Goal: Task Accomplishment & Management: Use online tool/utility

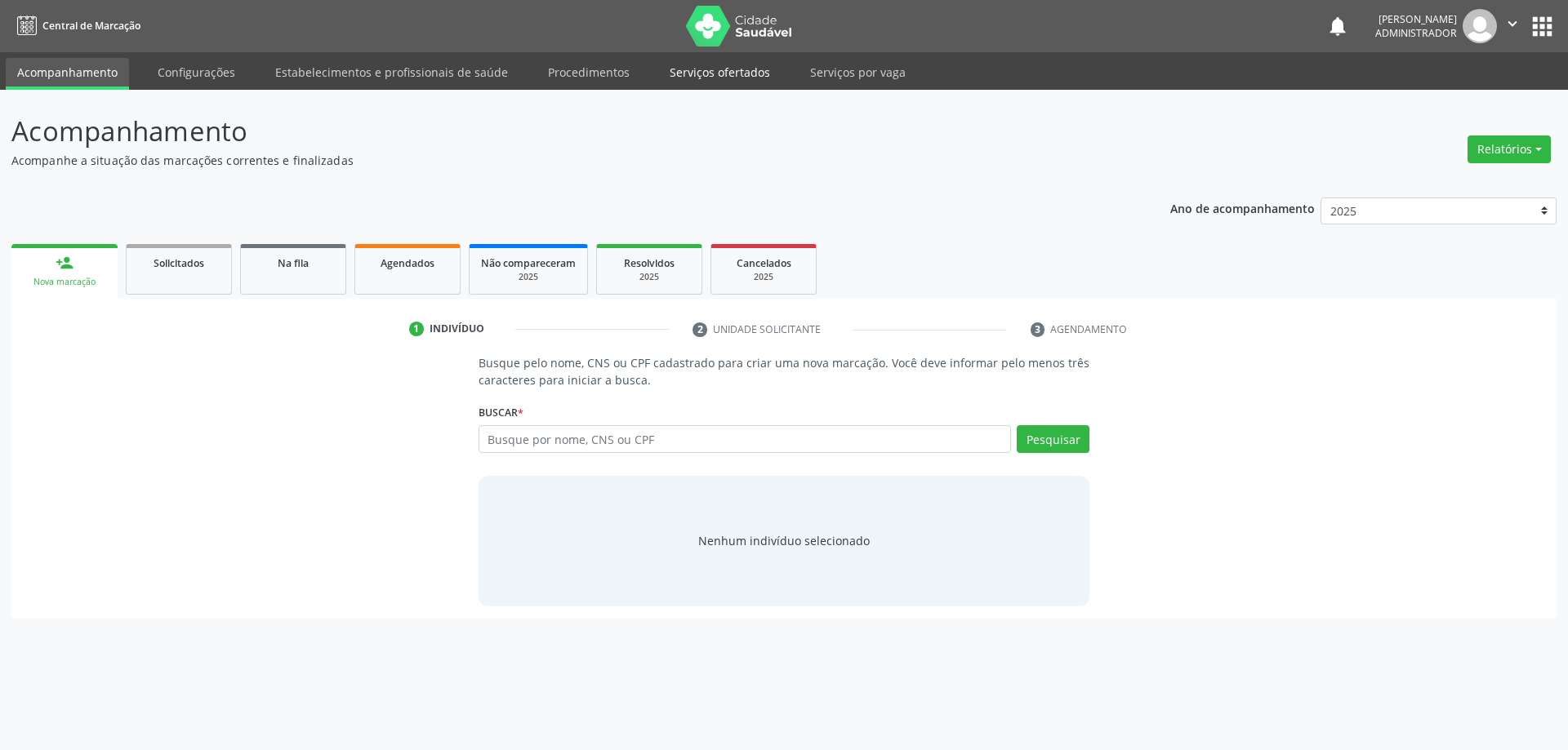
click at [704, 76] on link "Serviços ofertados" at bounding box center [720, 72] width 124 height 28
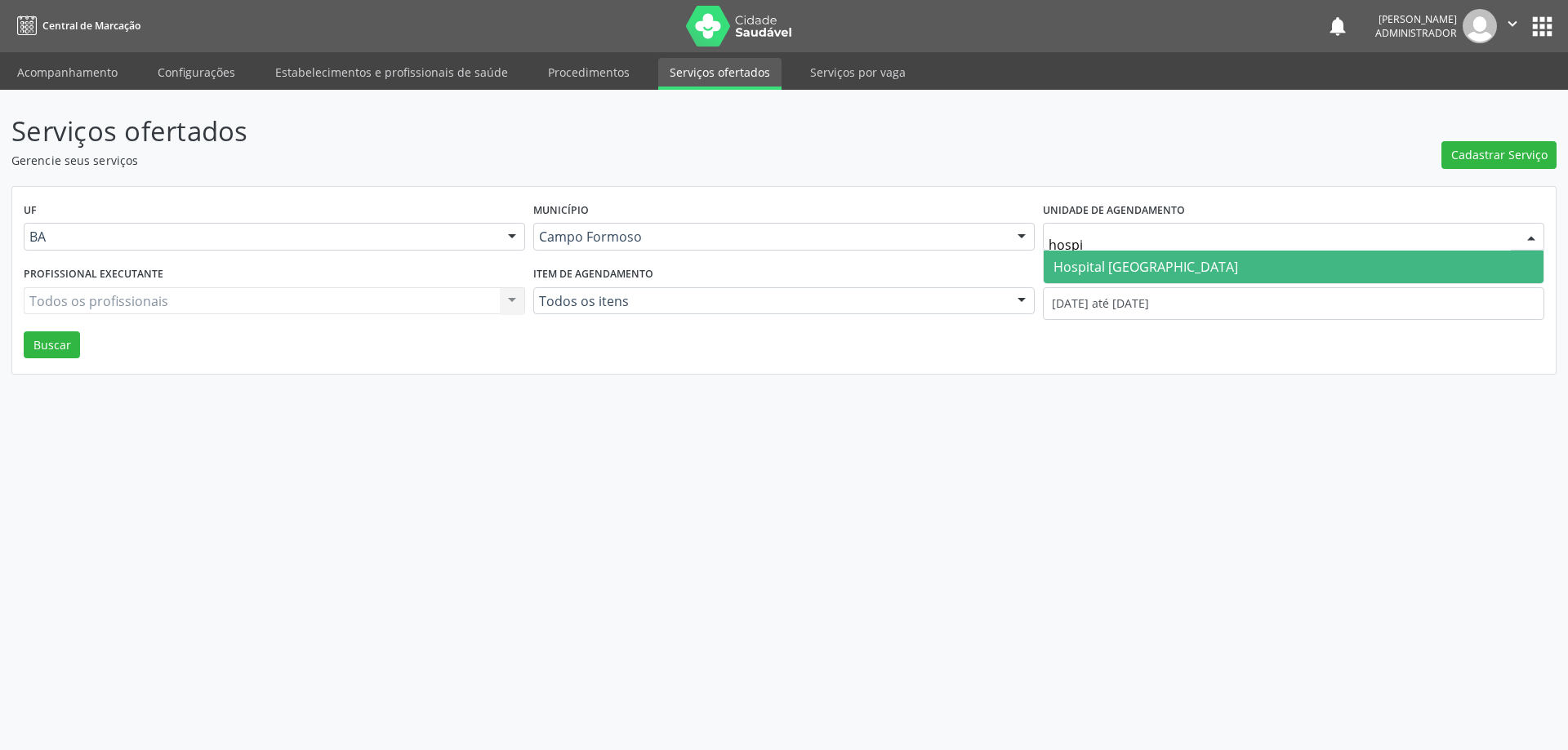
type input "hospit"
click at [1117, 263] on span "Hospital [GEOGRAPHIC_DATA]" at bounding box center [1145, 266] width 184 height 18
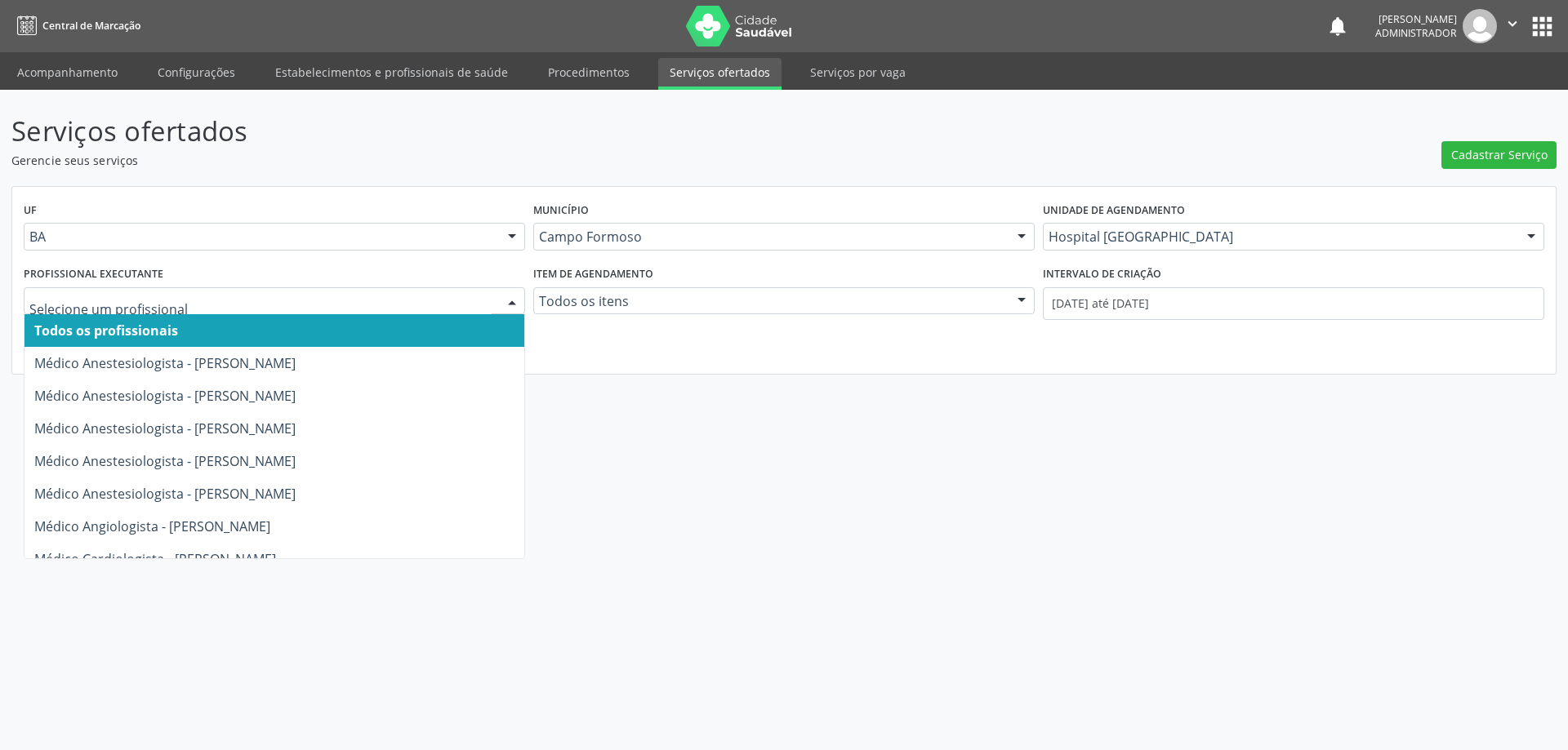
click at [511, 297] on div at bounding box center [512, 301] width 25 height 27
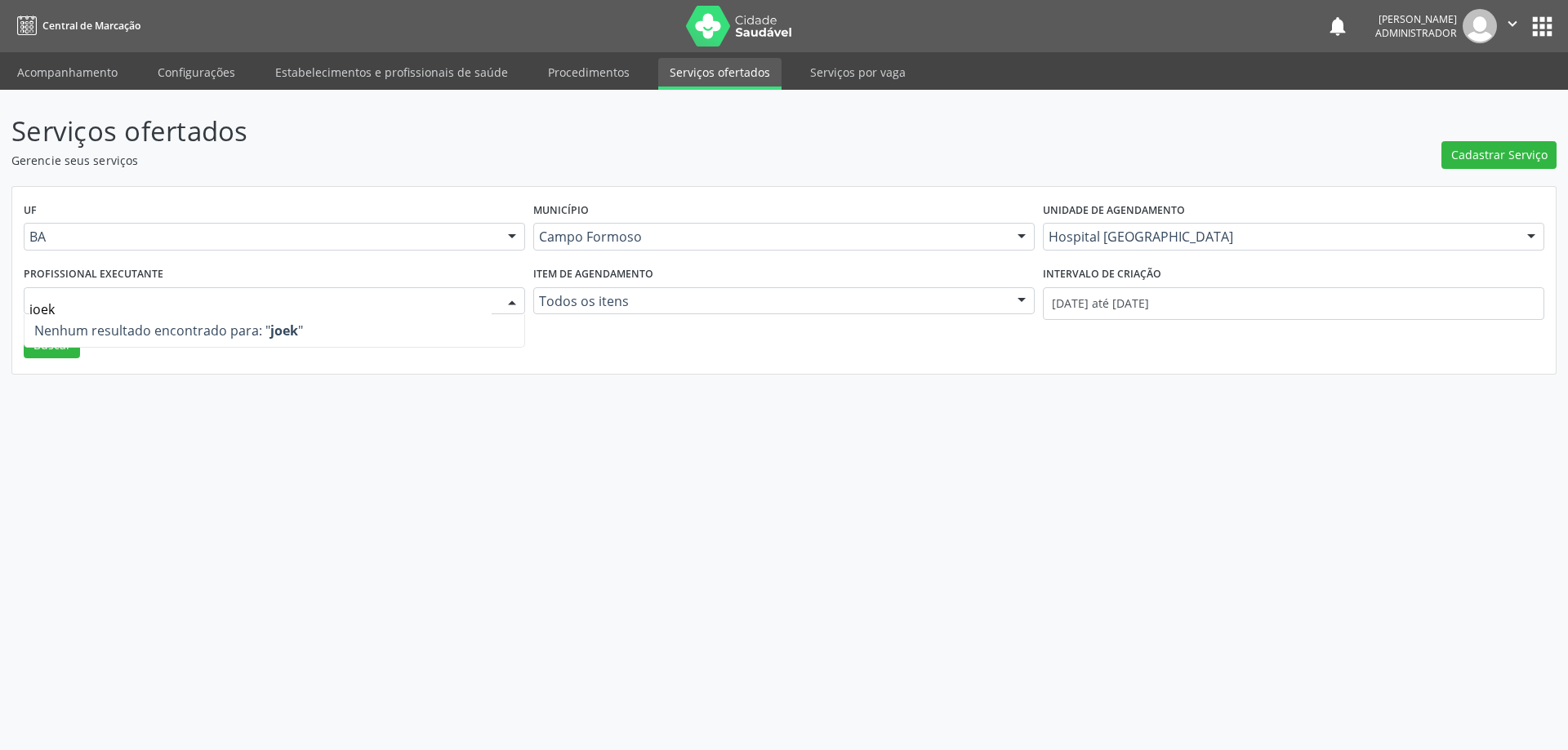
type input "joe"
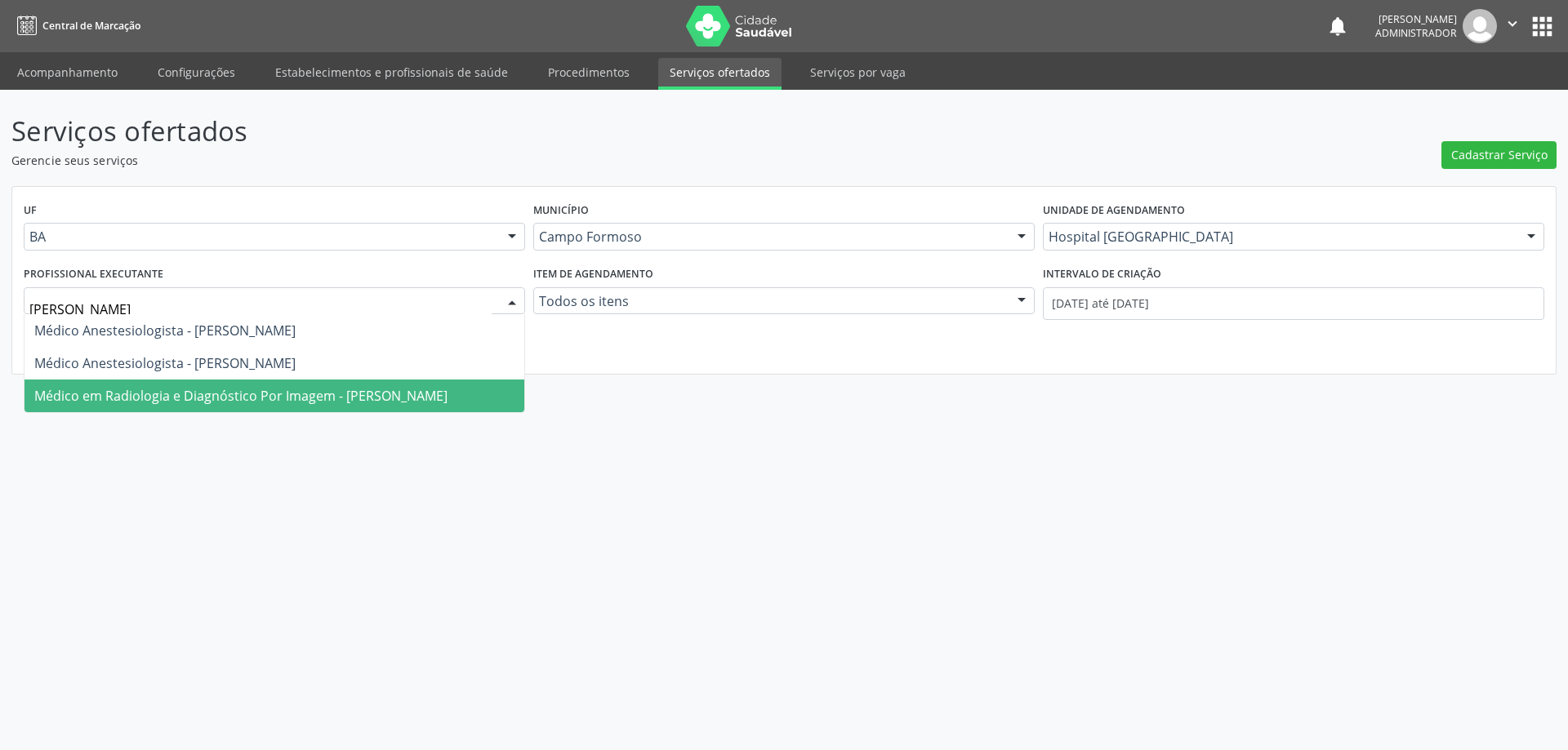
click at [413, 390] on span "Médico em Radiologia e Diagnóstico Por Imagem - Joel da Rocha Almeida" at bounding box center [240, 396] width 413 height 18
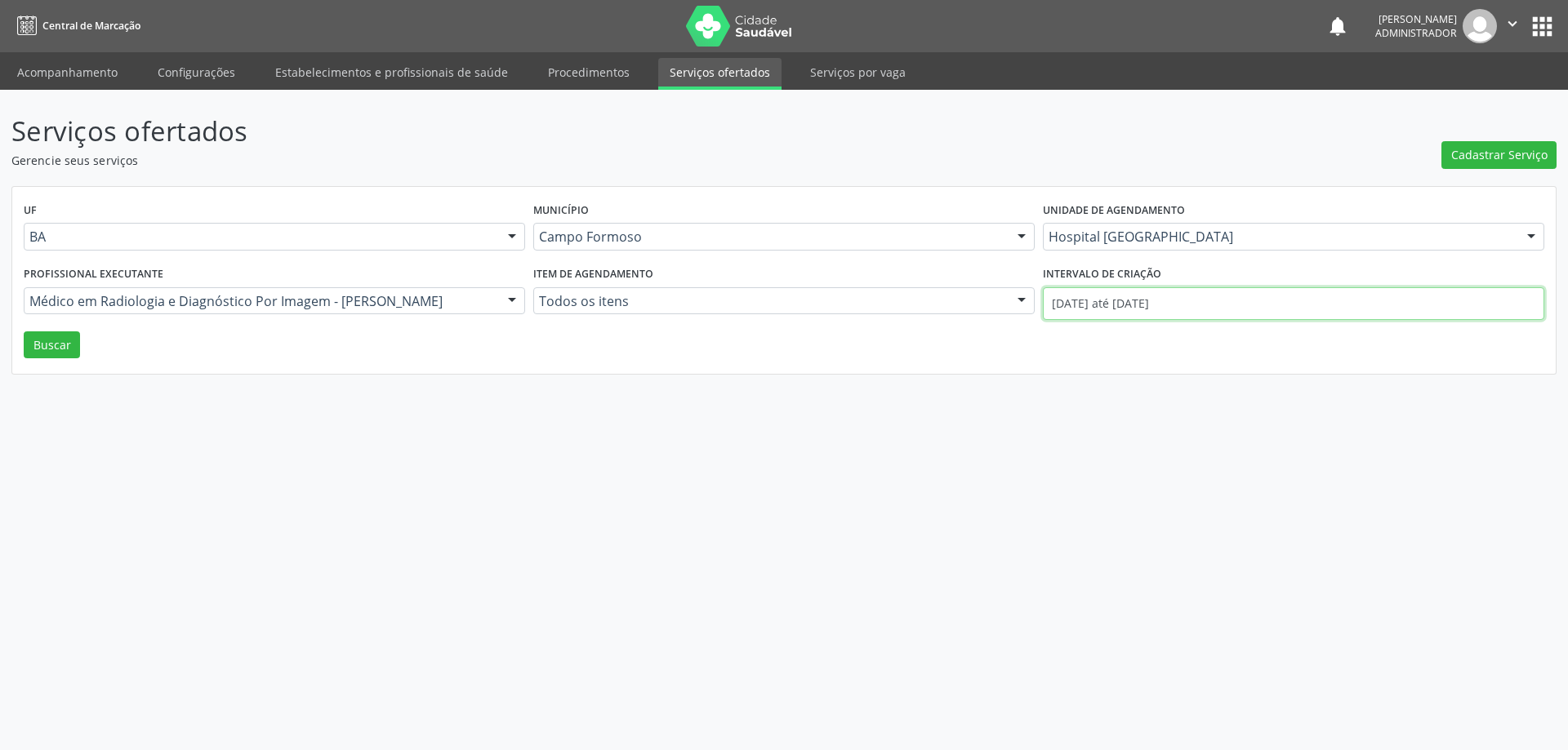
click at [1082, 300] on input "01/09/2025 até 22/09/2025" at bounding box center [1293, 303] width 502 height 33
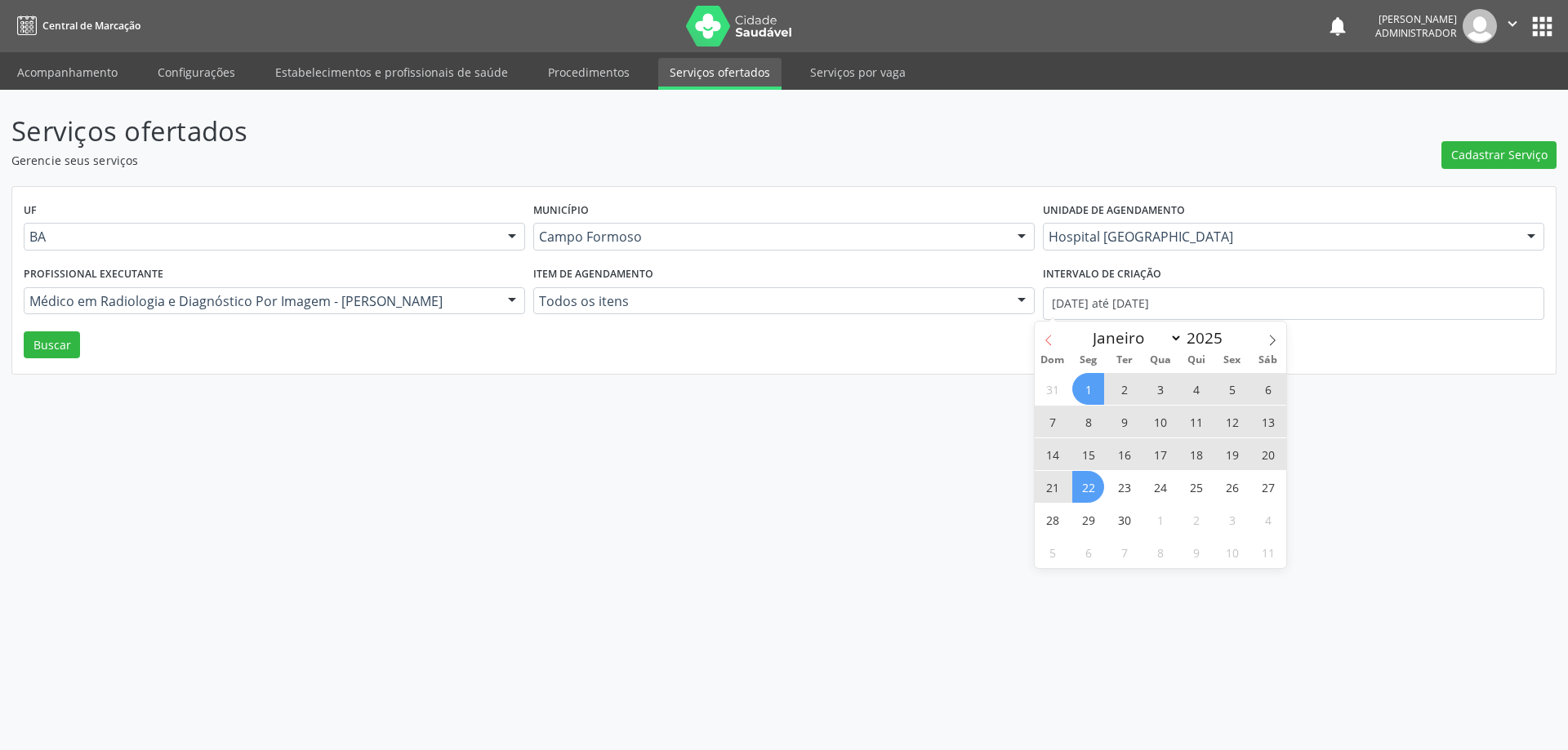
click at [1050, 338] on icon at bounding box center [1048, 340] width 11 height 11
select select "7"
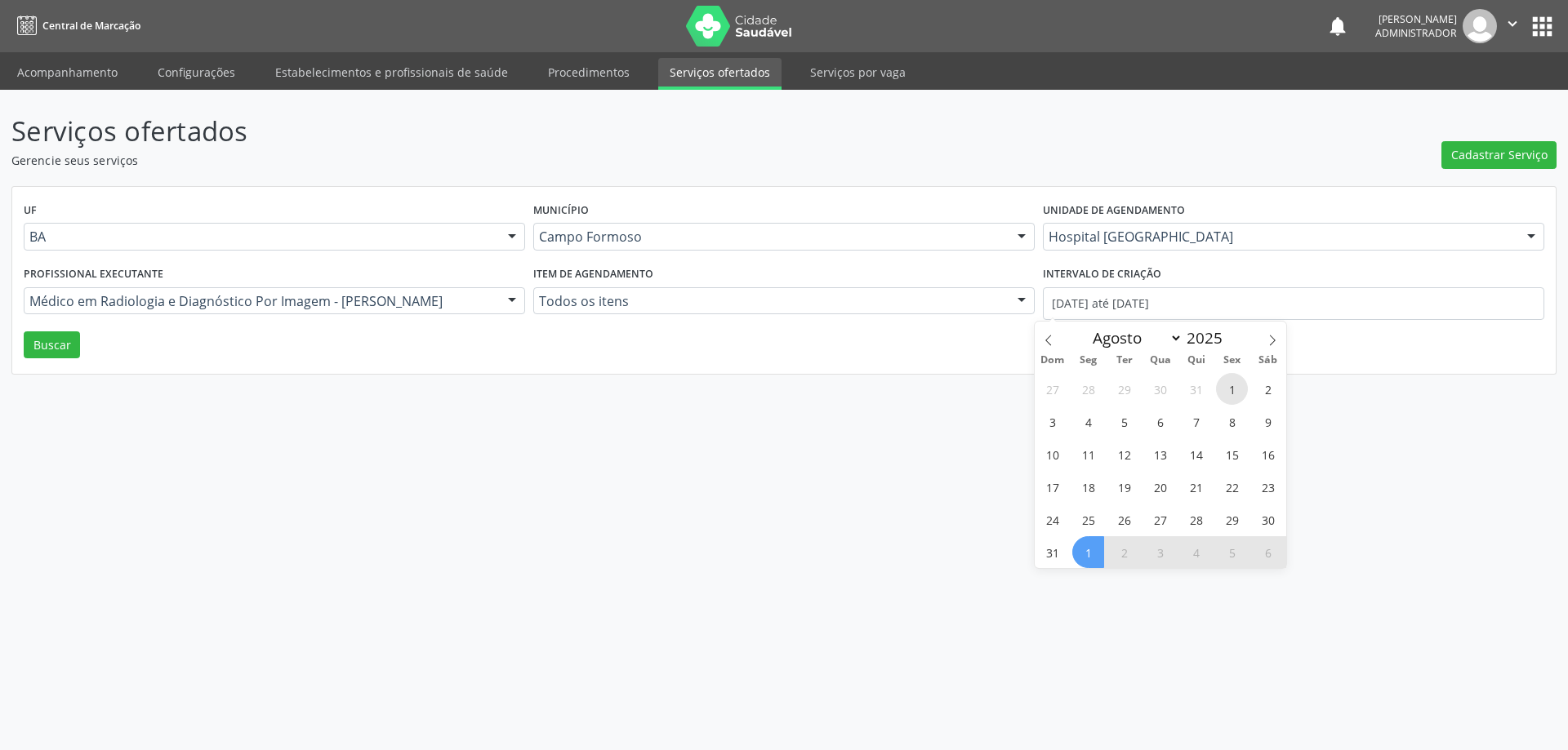
click at [1226, 386] on span "1" at bounding box center [1232, 389] width 32 height 32
type input "01/08/2025"
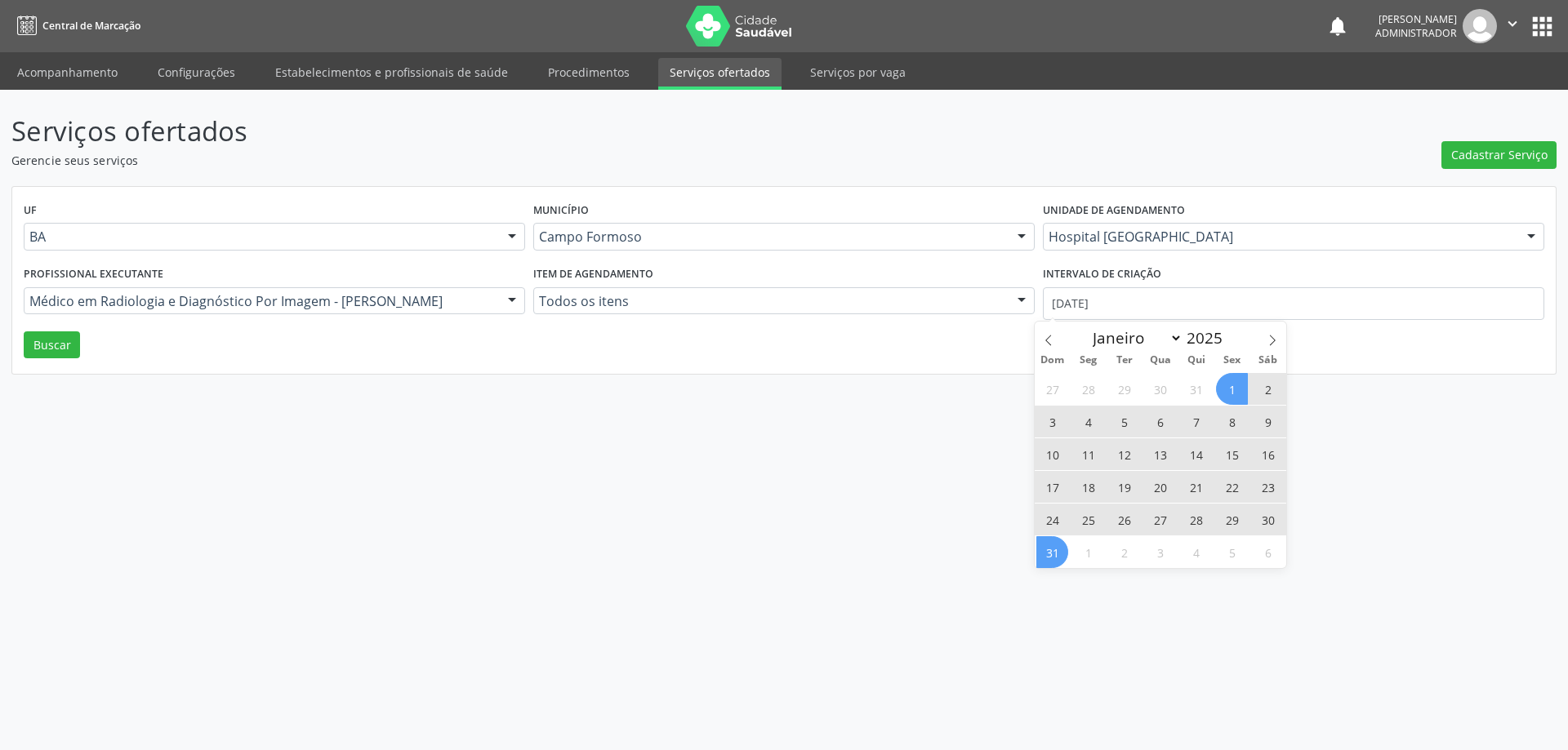
click at [1055, 551] on span "31" at bounding box center [1052, 553] width 32 height 32
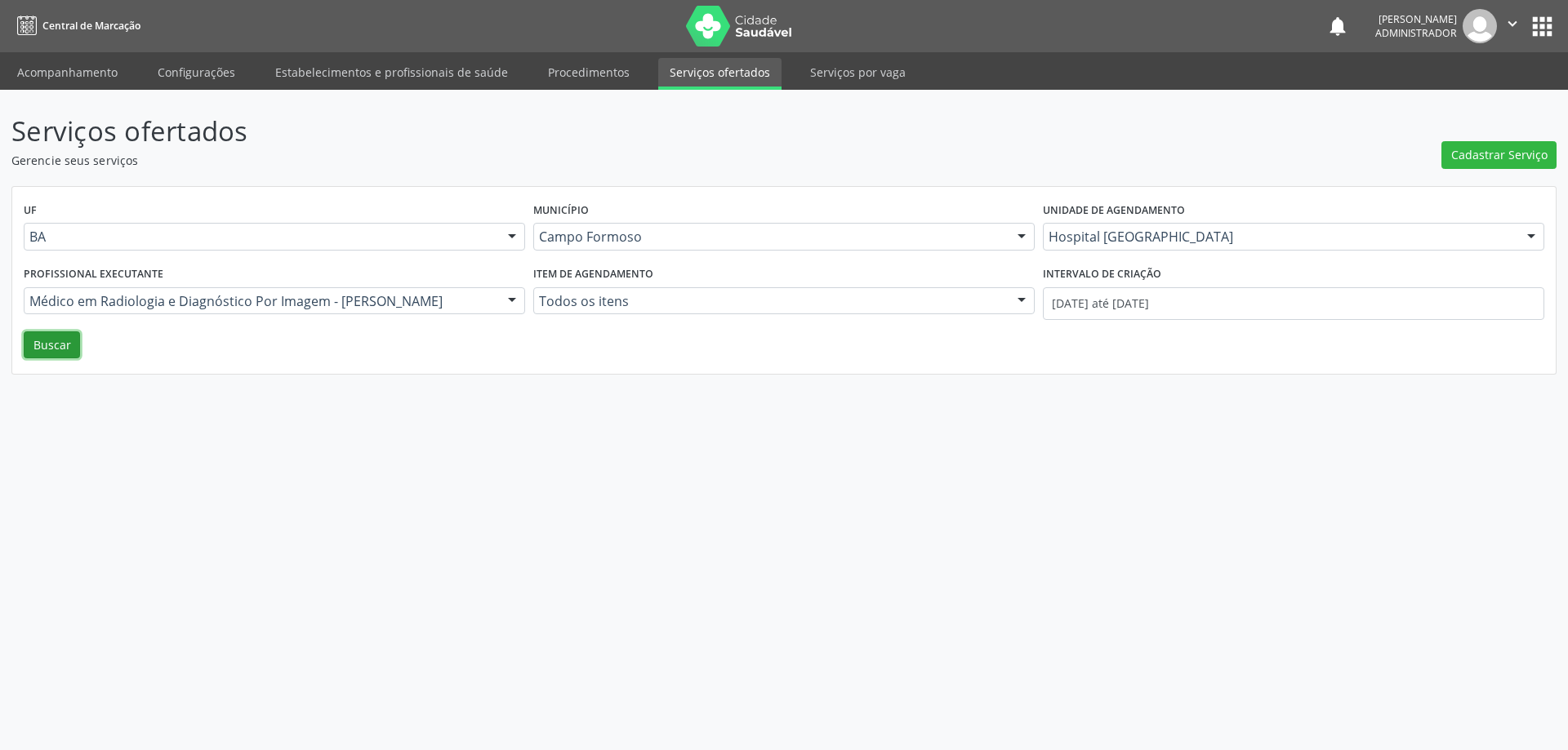
click at [40, 348] on button "Buscar" at bounding box center [52, 345] width 57 height 27
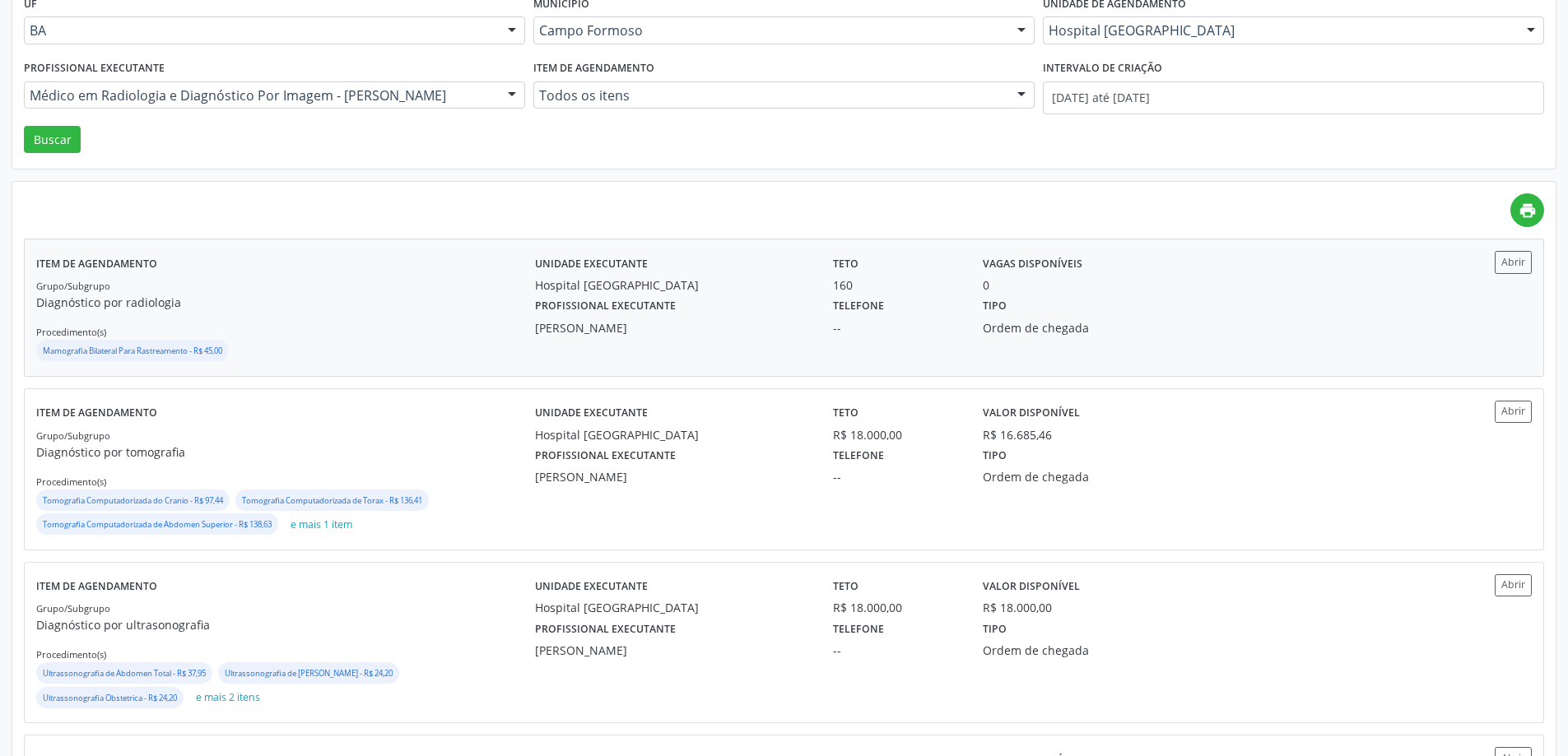
scroll to position [247, 0]
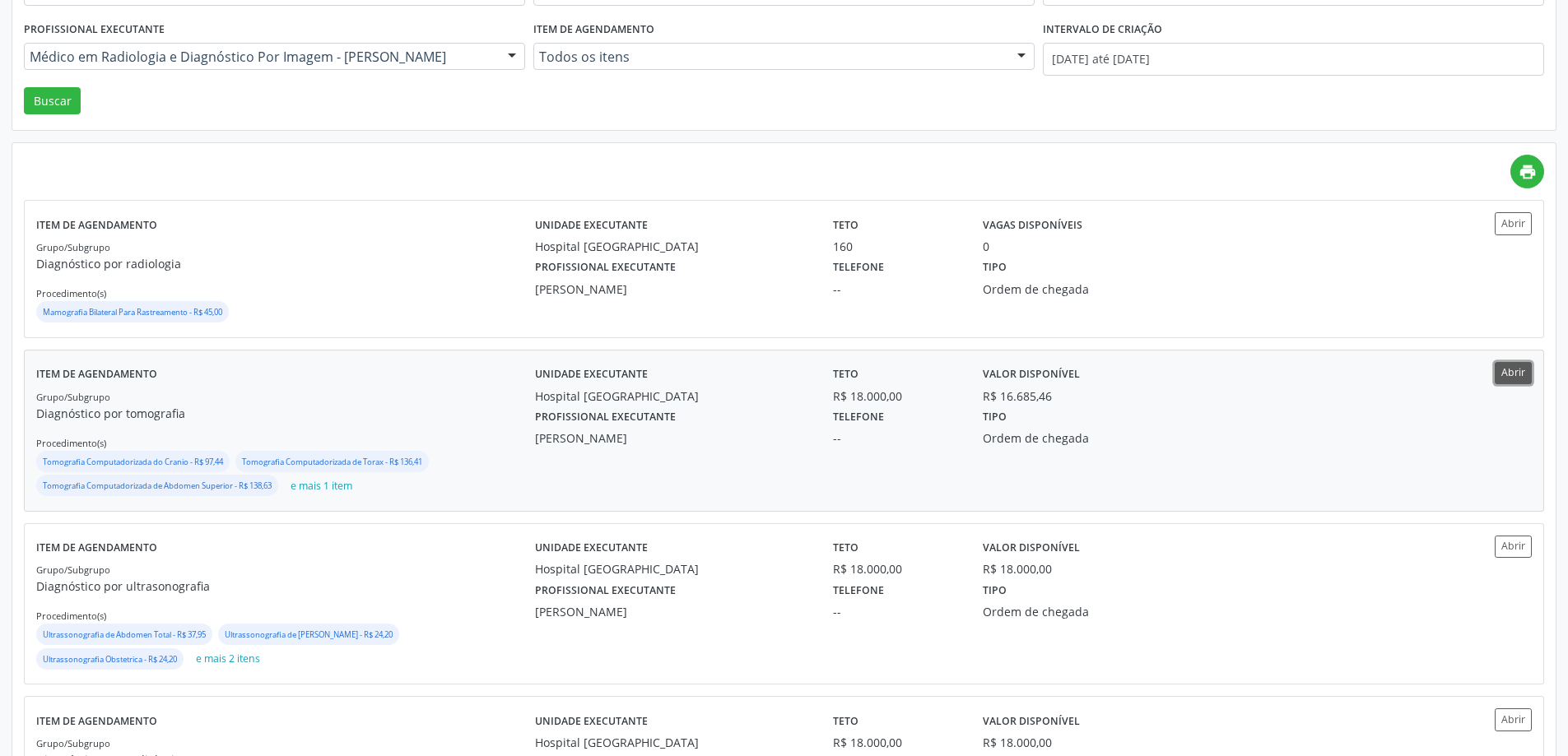
click at [1514, 373] on button "Abrir" at bounding box center [1513, 372] width 37 height 22
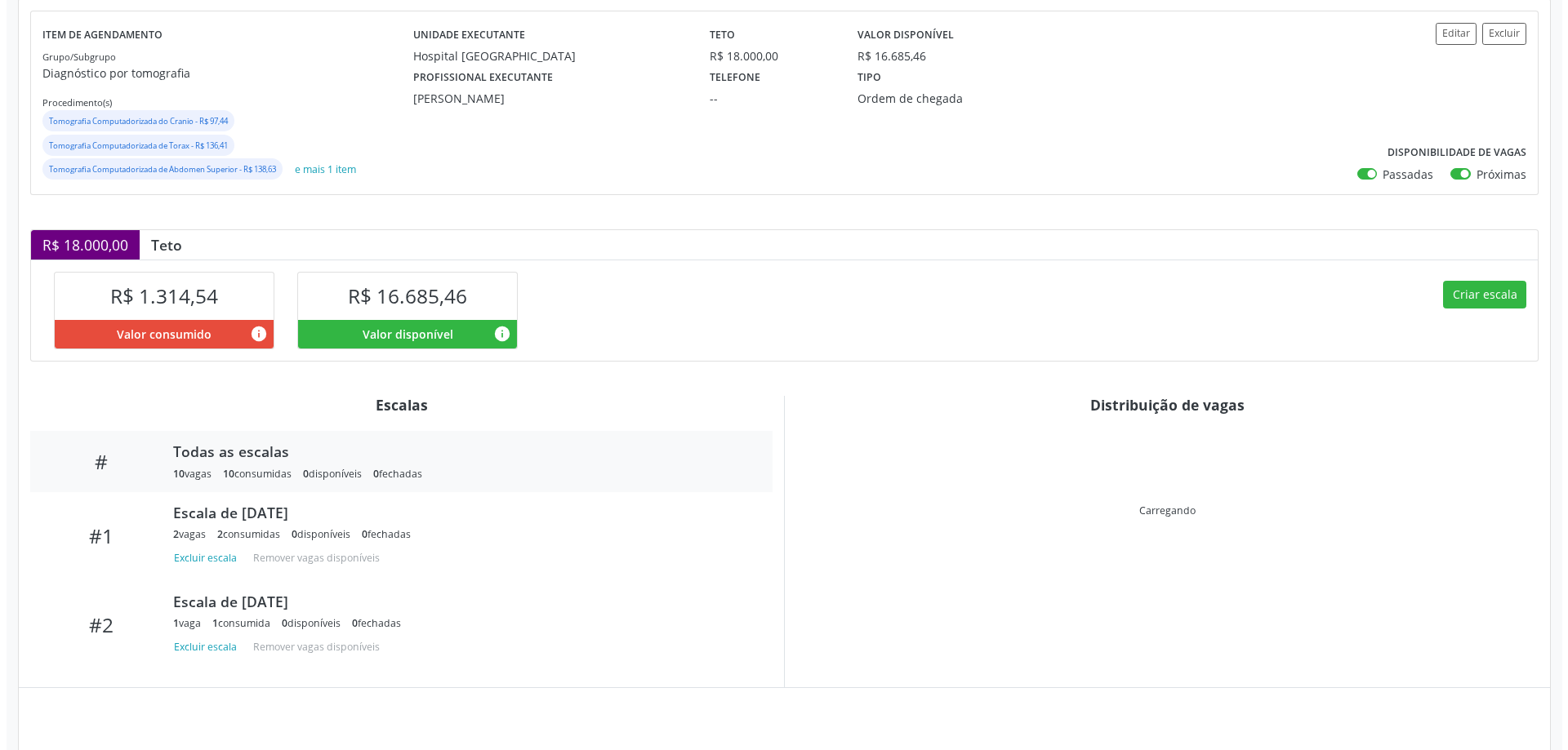
scroll to position [215, 0]
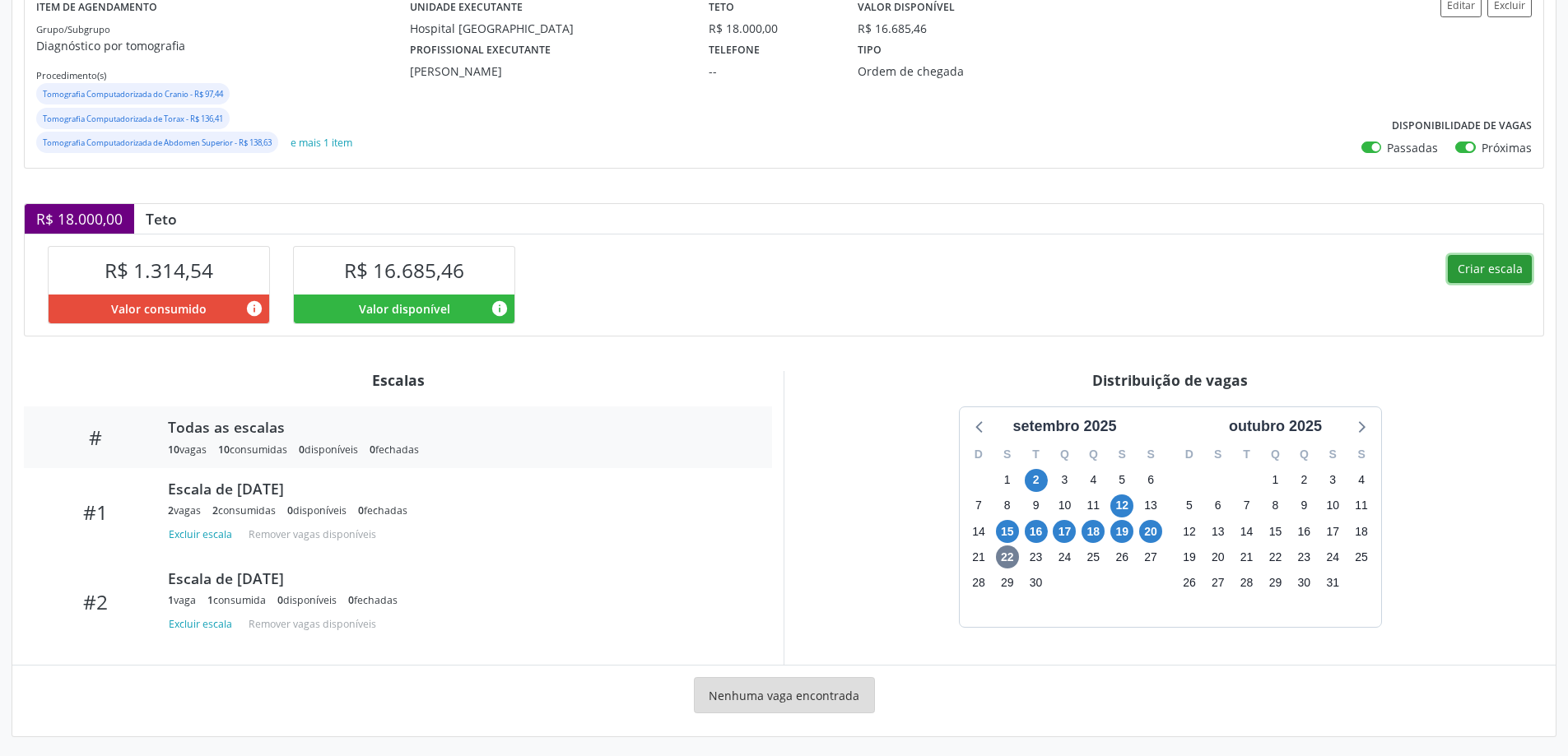
click at [1481, 269] on button "Criar escala" at bounding box center [1489, 269] width 84 height 28
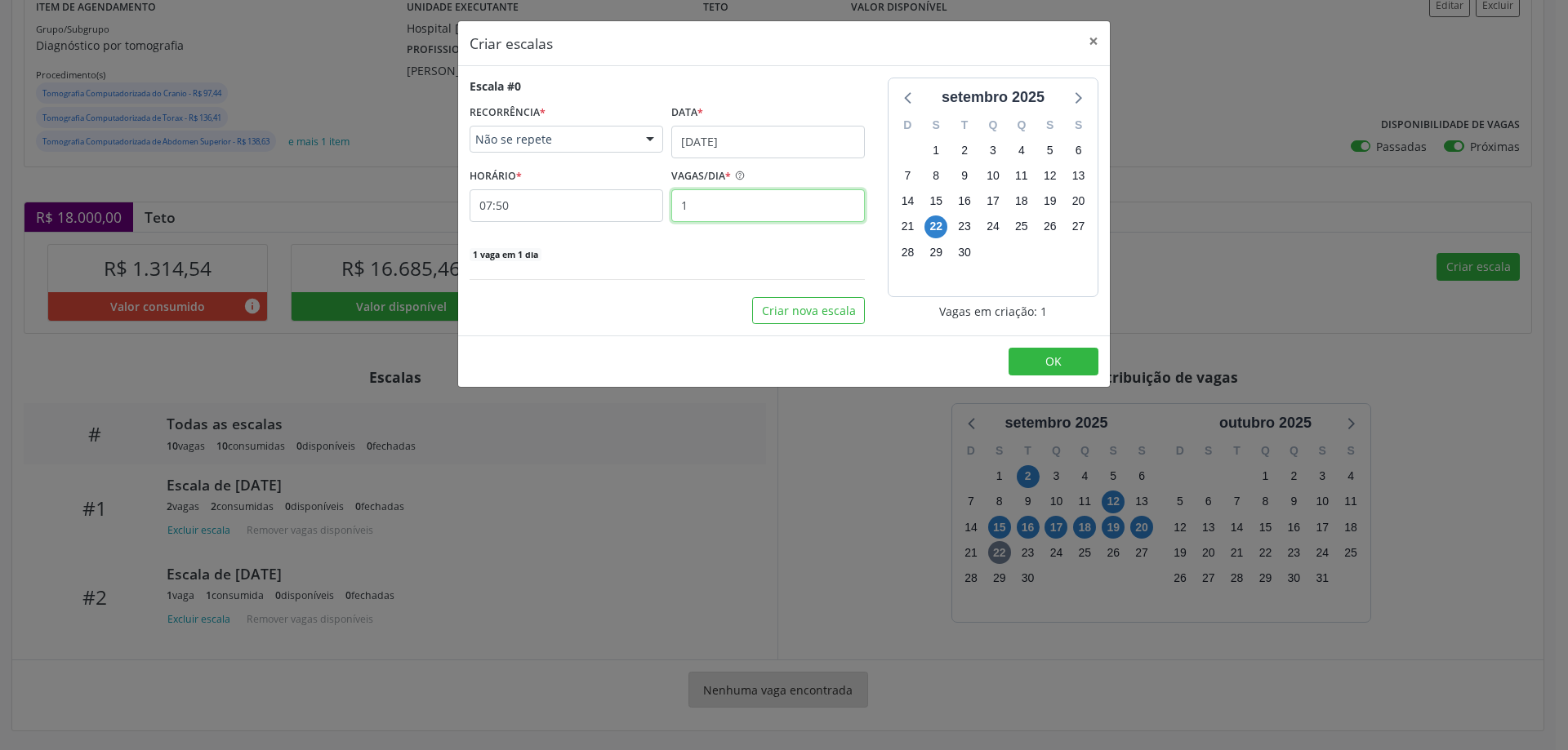
click at [703, 202] on input "1" at bounding box center [768, 206] width 194 height 33
type input "2"
click at [641, 208] on input "07:50" at bounding box center [566, 206] width 194 height 33
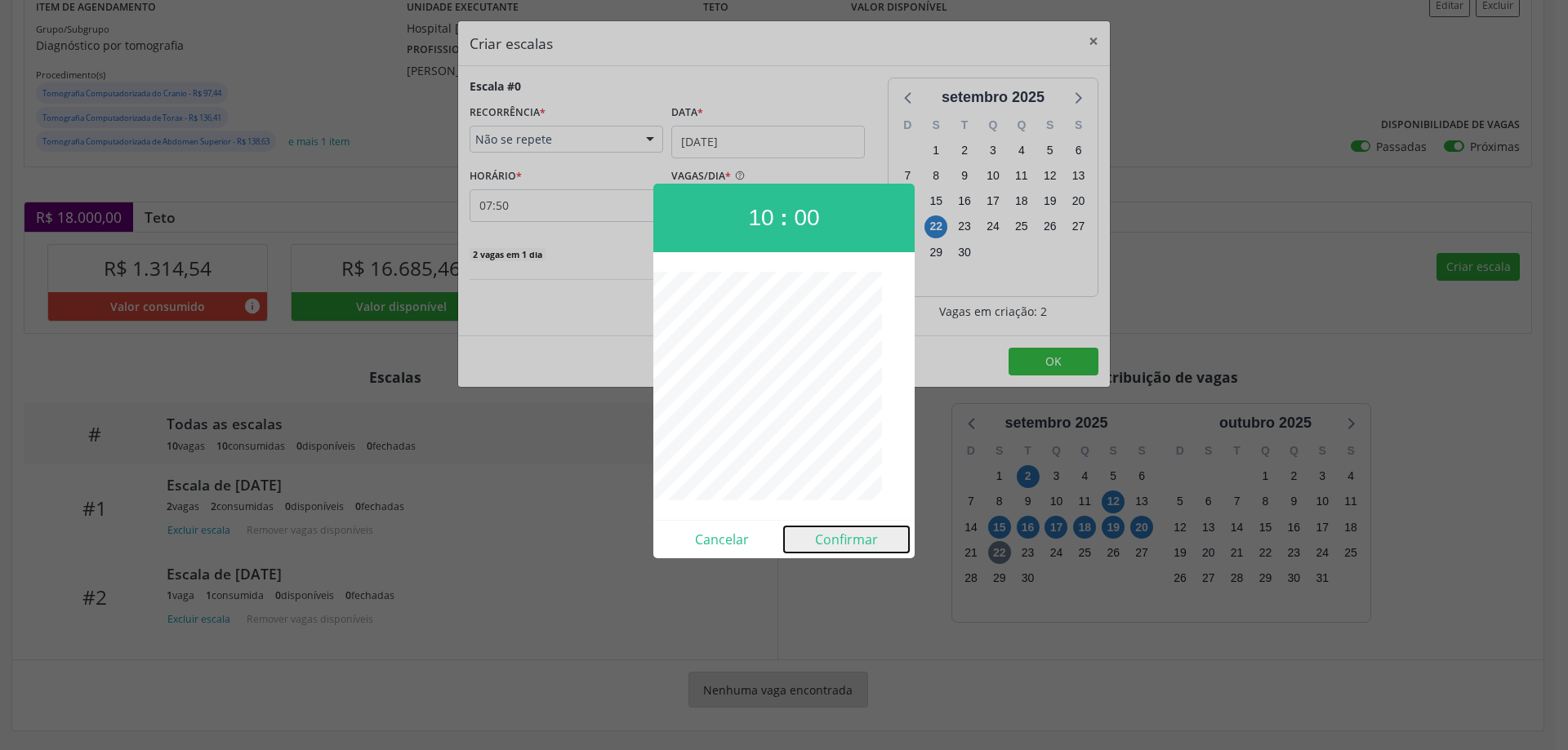
click at [851, 537] on button "Confirmar" at bounding box center [846, 540] width 125 height 26
type input "10:00"
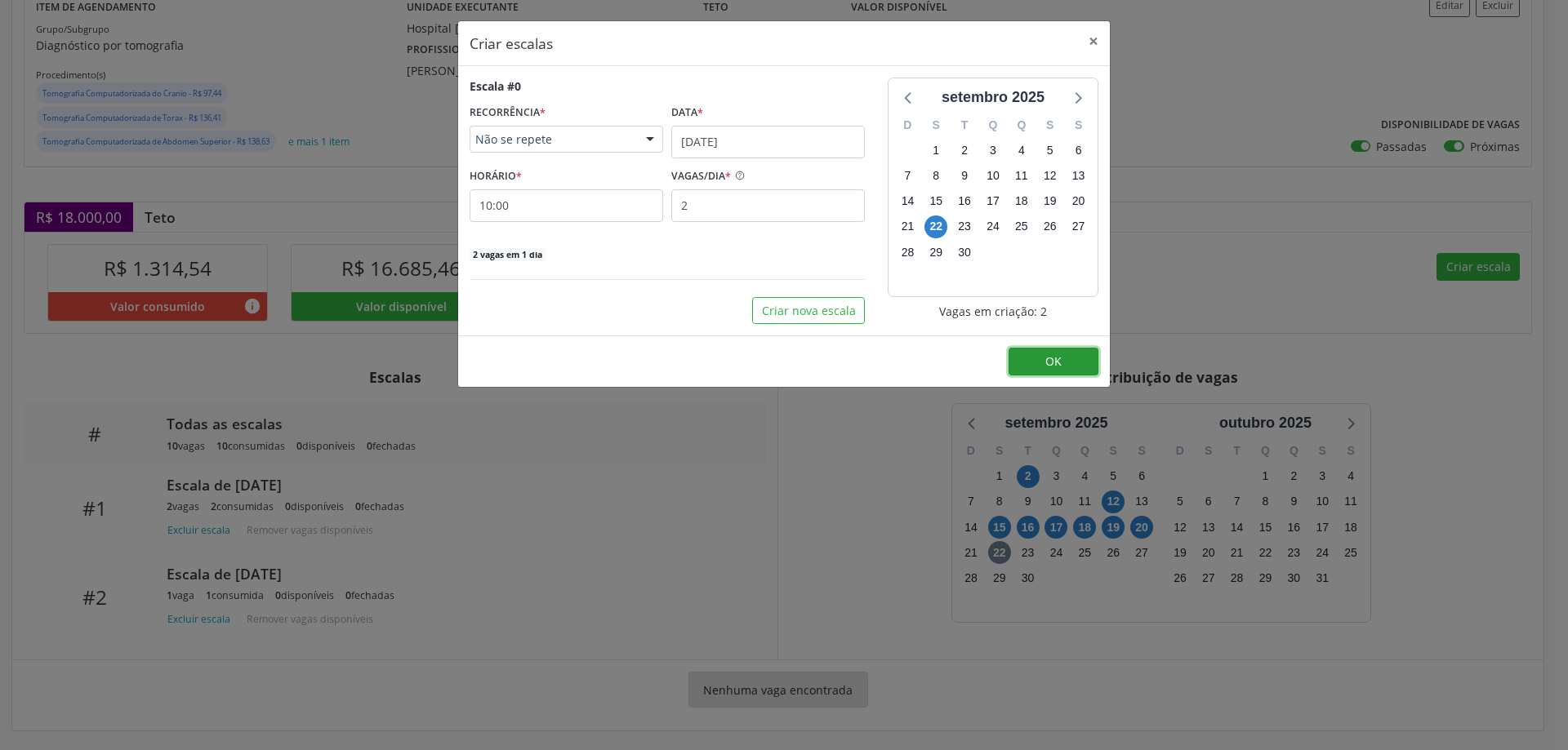
click at [1052, 373] on button "OK" at bounding box center [1053, 361] width 90 height 27
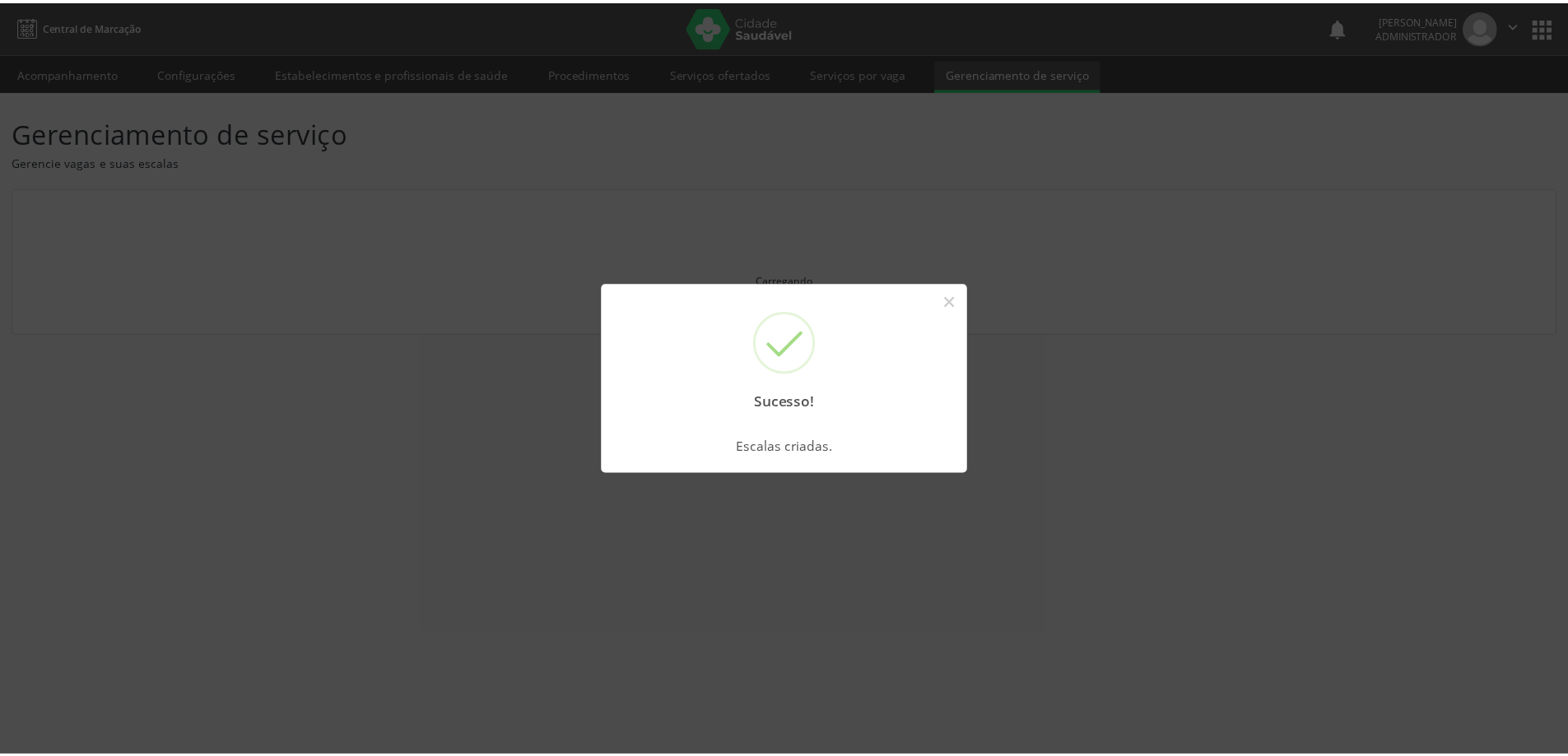
scroll to position [0, 0]
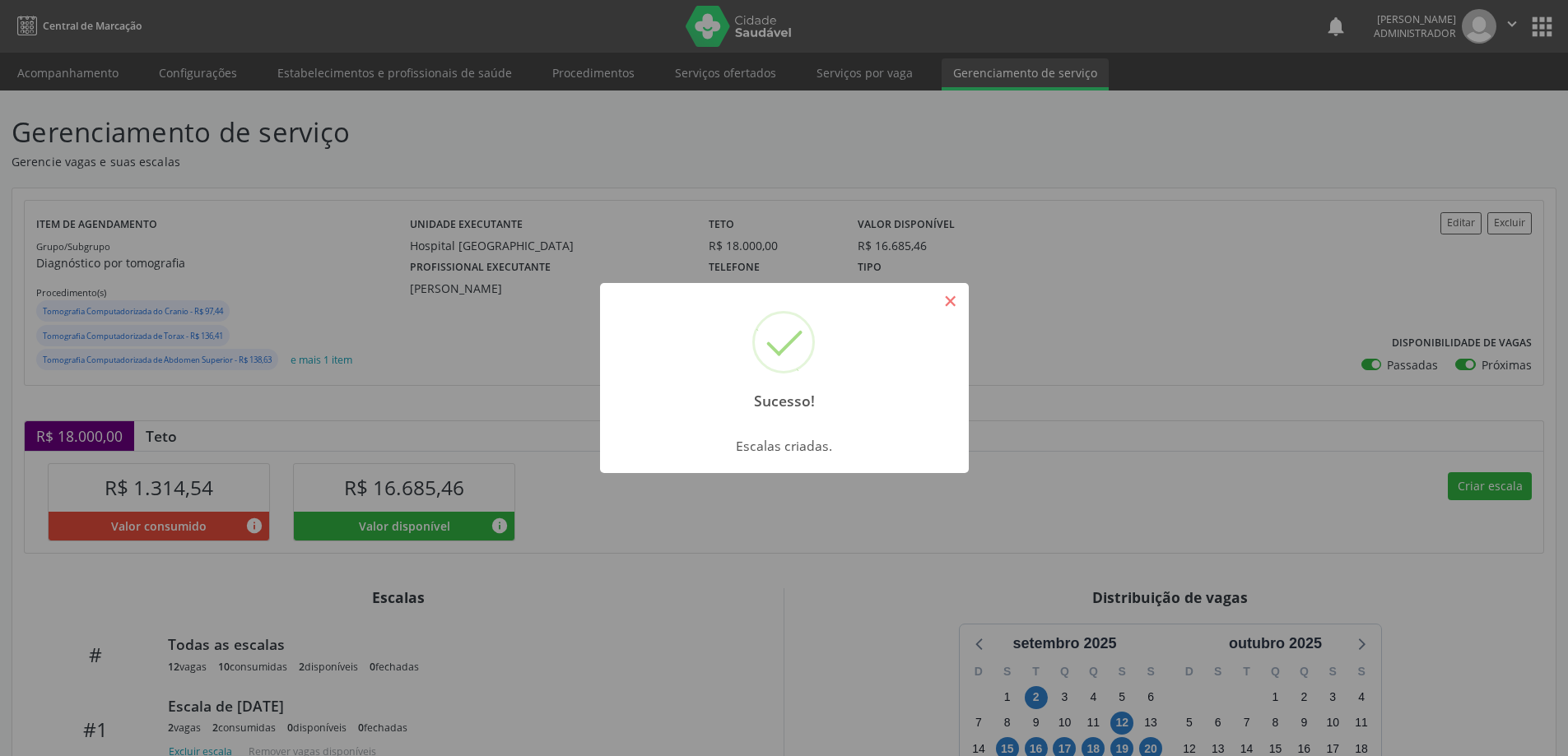
click at [948, 307] on button "×" at bounding box center [950, 301] width 28 height 28
